Goal: Transaction & Acquisition: Obtain resource

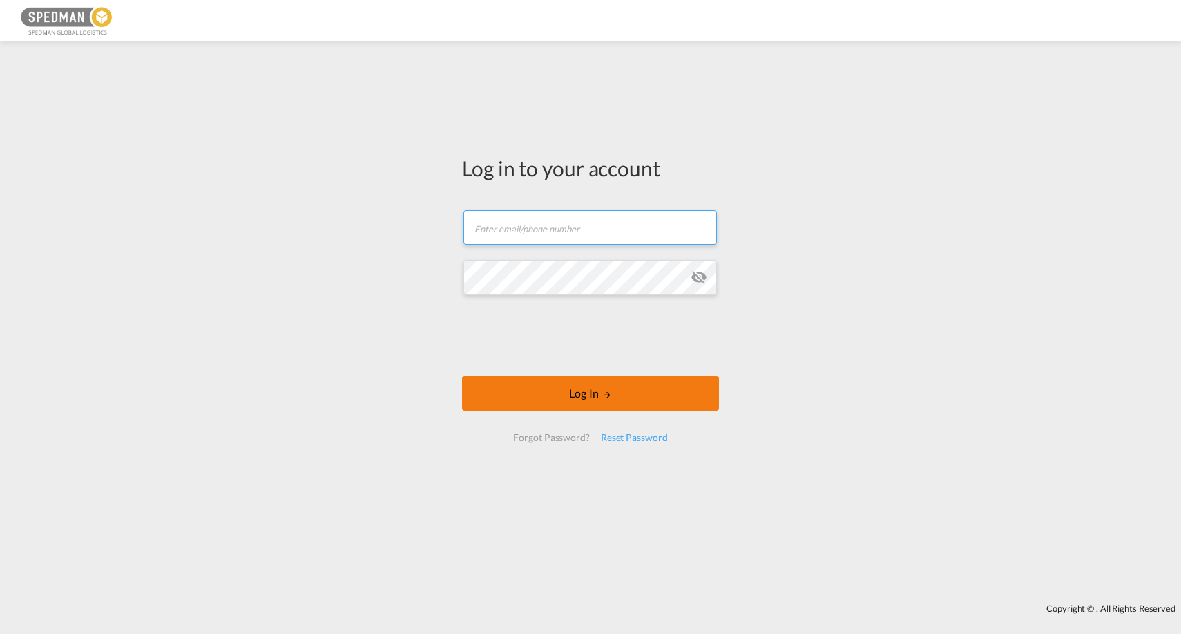
type input "[EMAIL_ADDRESS][DOMAIN_NAME]"
click at [561, 387] on button "Log In" at bounding box center [590, 393] width 257 height 35
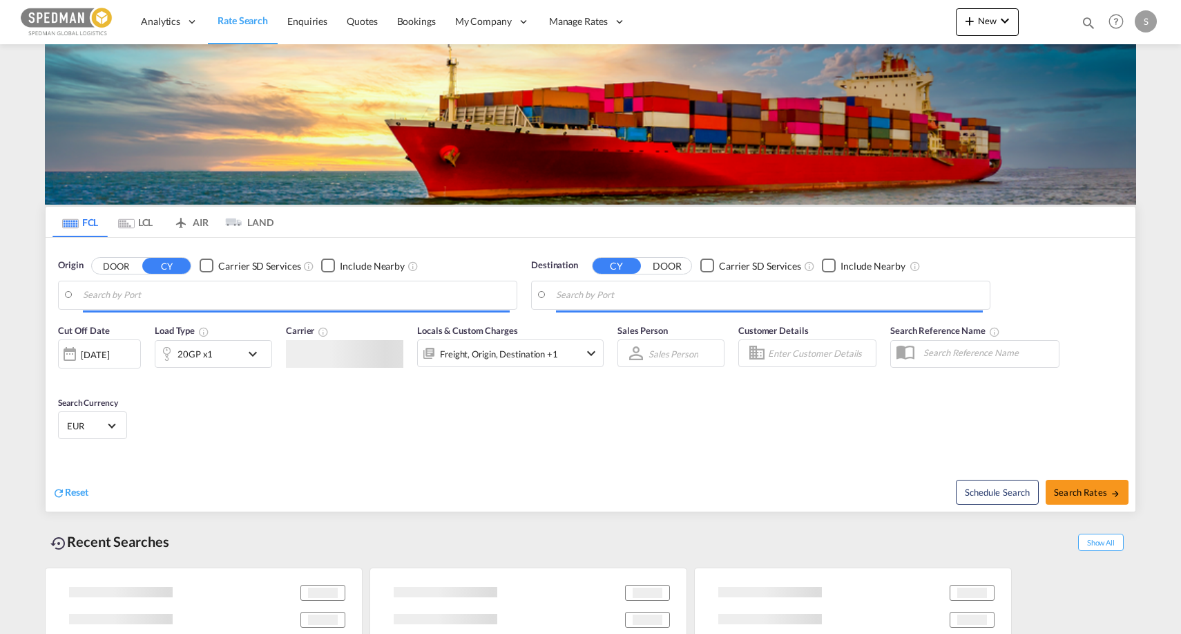
type input "[GEOGRAPHIC_DATA], [GEOGRAPHIC_DATA]"
type input "[PERSON_NAME] ([PERSON_NAME]), [GEOGRAPHIC_DATA]"
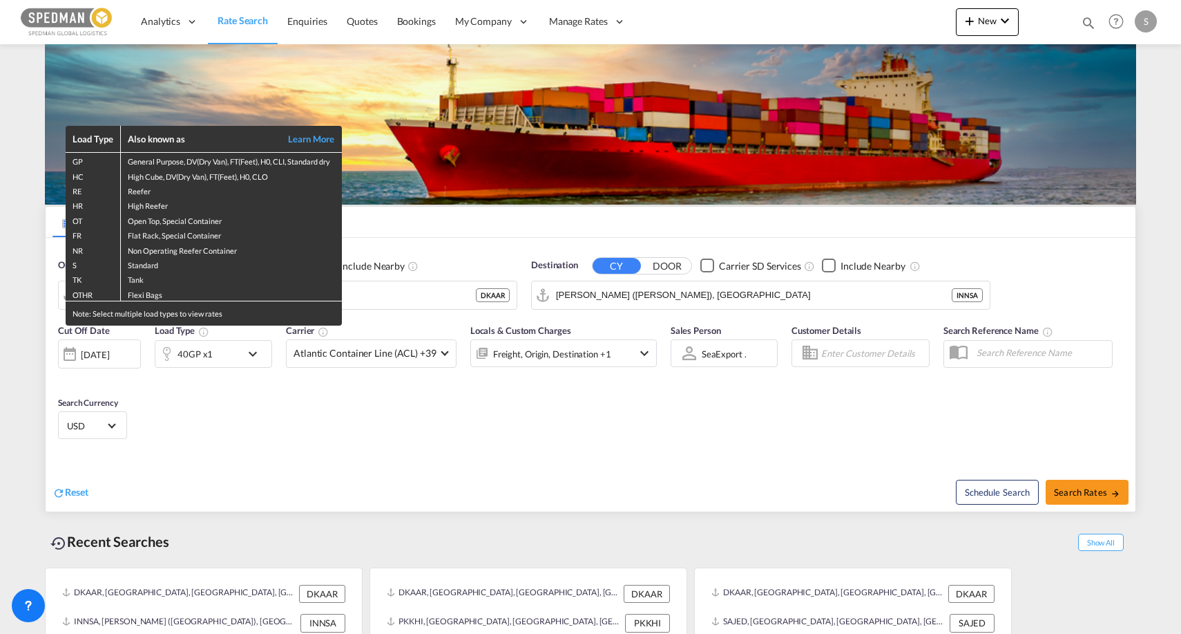
click at [1064, 488] on div "Load Type Also known as Learn More GP General Purpose, DV(Dry Van), FT(Feet), H…" at bounding box center [590, 317] width 1181 height 634
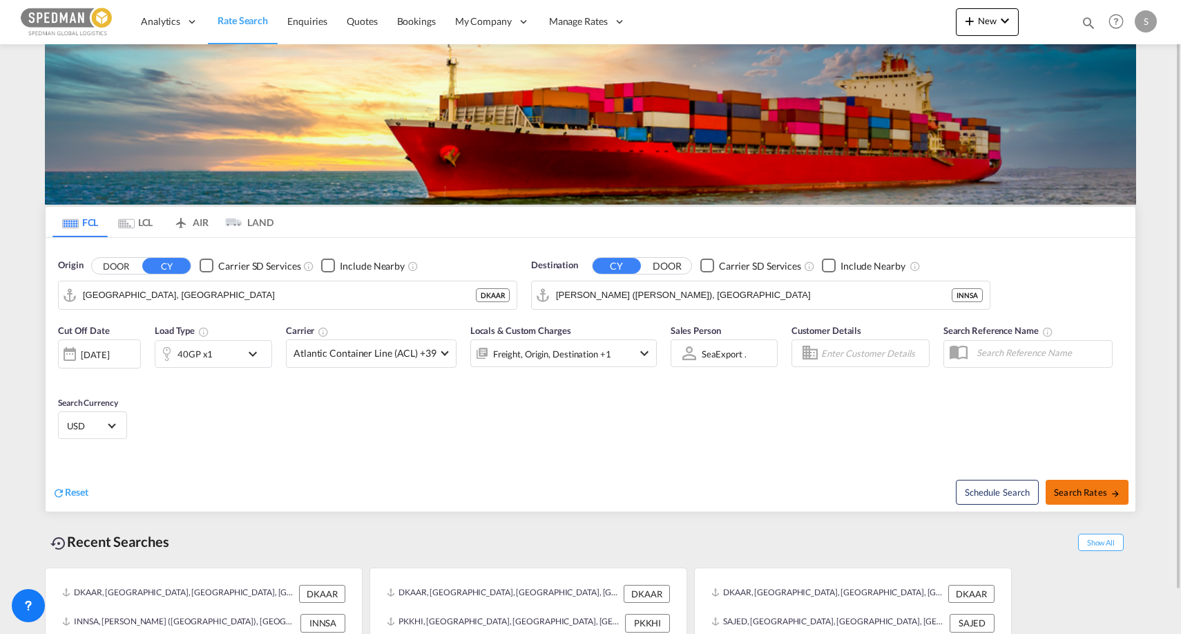
click at [1072, 488] on span "Search Rates" at bounding box center [1087, 491] width 66 height 11
type input "DKAAR to INNSA / [DATE]"
